Goal: Information Seeking & Learning: Learn about a topic

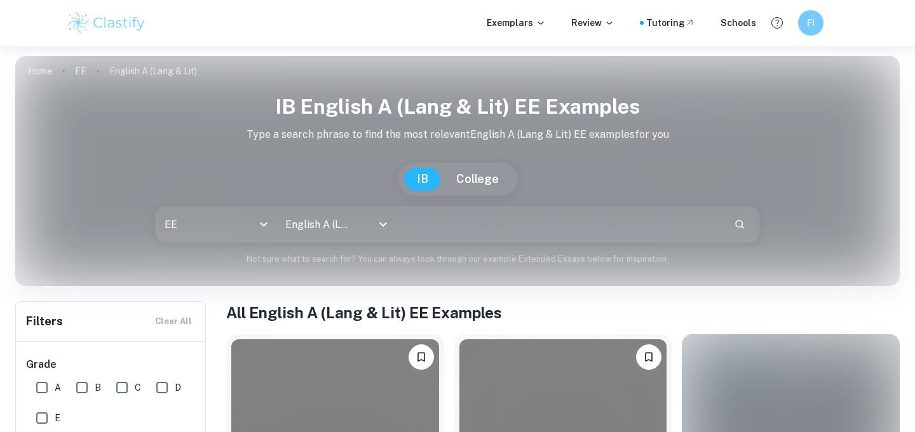
click at [445, 226] on input "text" at bounding box center [560, 225] width 327 height 36
type input "the virgin suicides"
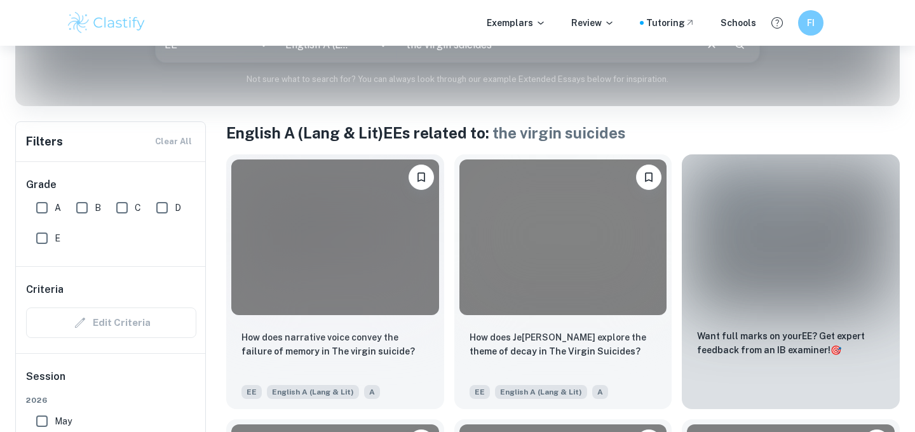
scroll to position [181, 0]
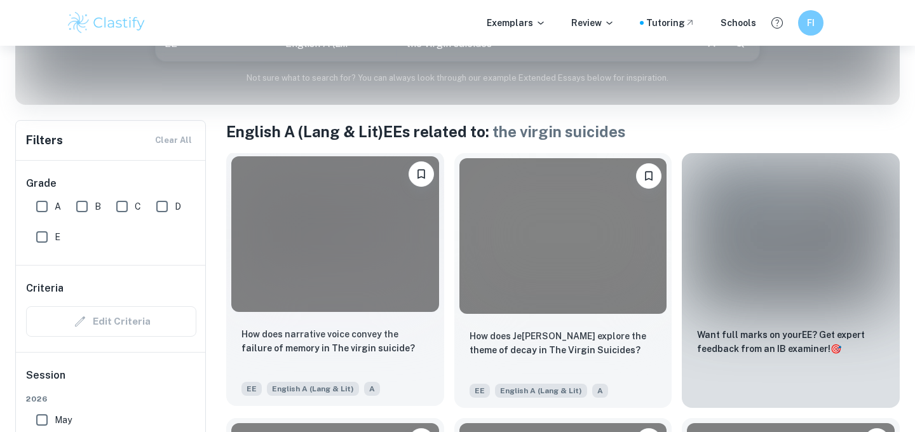
click at [335, 323] on div "How does narrative voice convey the failure of memory in The virgin suicide? EE…" at bounding box center [335, 361] width 218 height 89
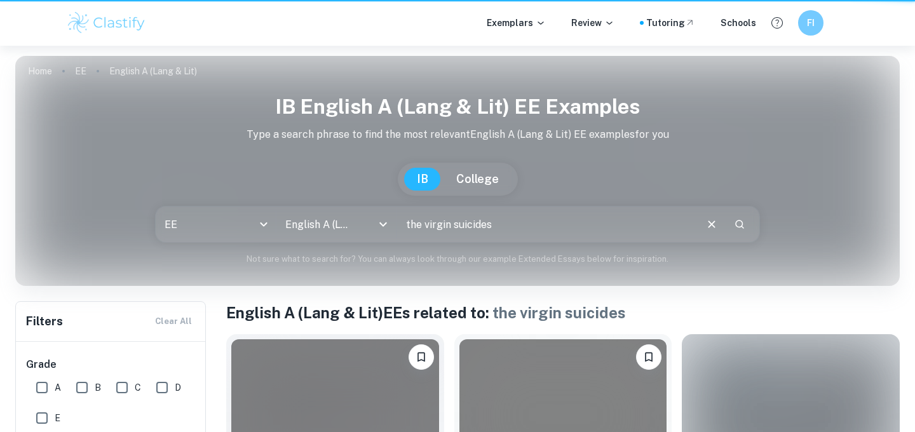
scroll to position [181, 0]
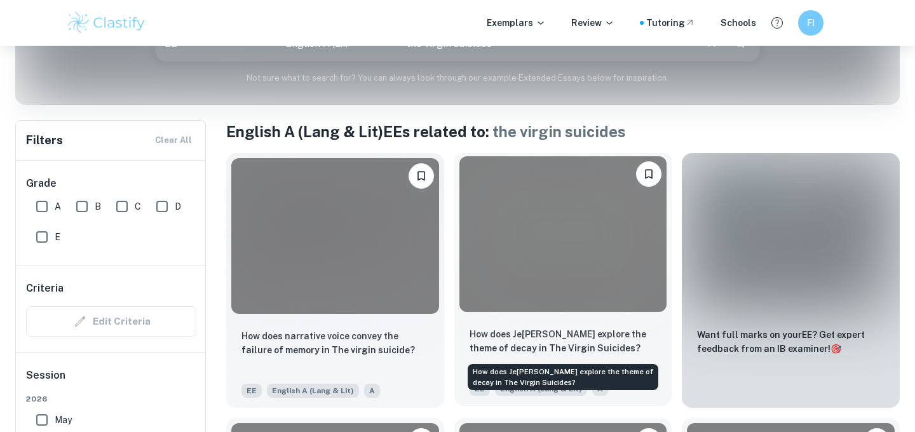
click at [561, 355] on div "How does Je [PERSON_NAME] explore the theme of decay in The Virgin Suicides?" at bounding box center [563, 373] width 193 height 36
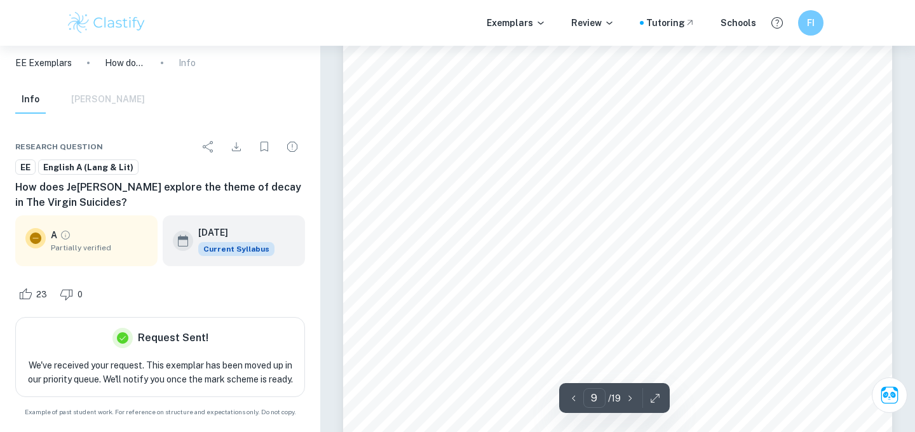
scroll to position [6479, 0]
type input "17"
